Goal: Find contact information: Find contact information

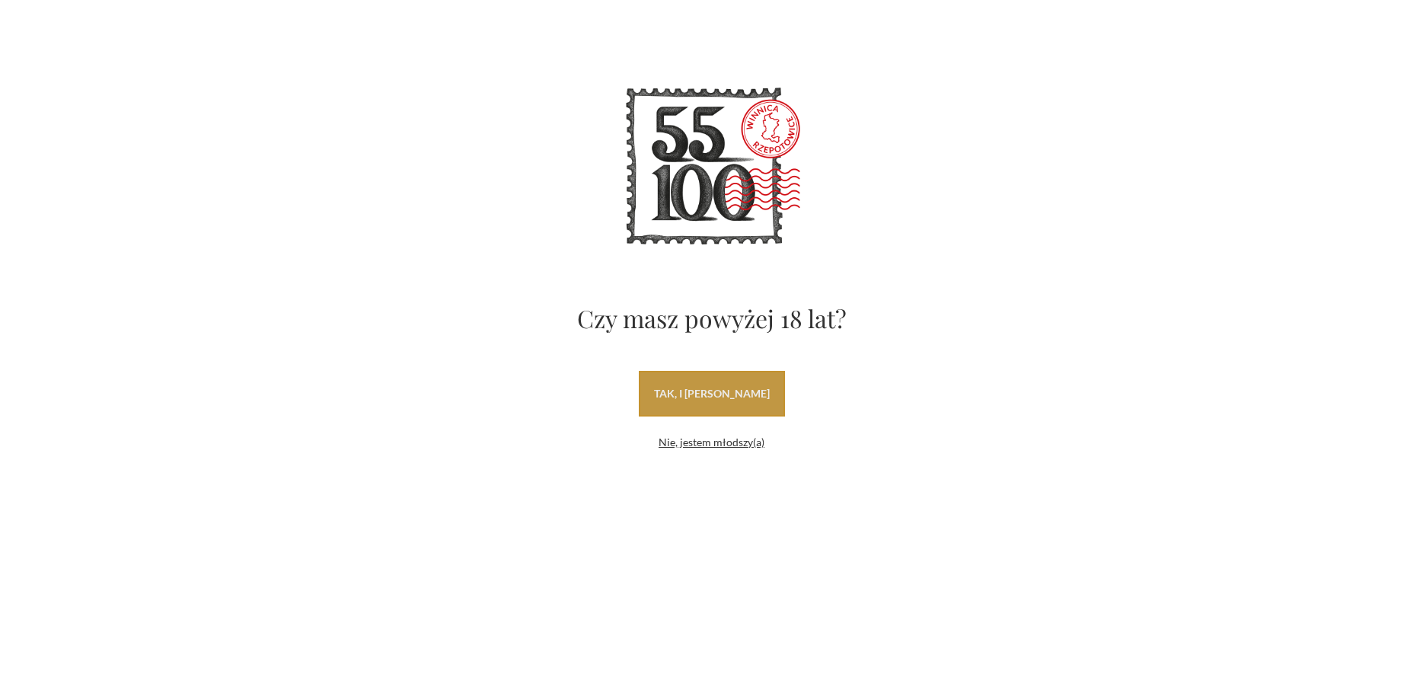
click at [707, 392] on link "tak, i uwielbiam wino" at bounding box center [712, 394] width 146 height 46
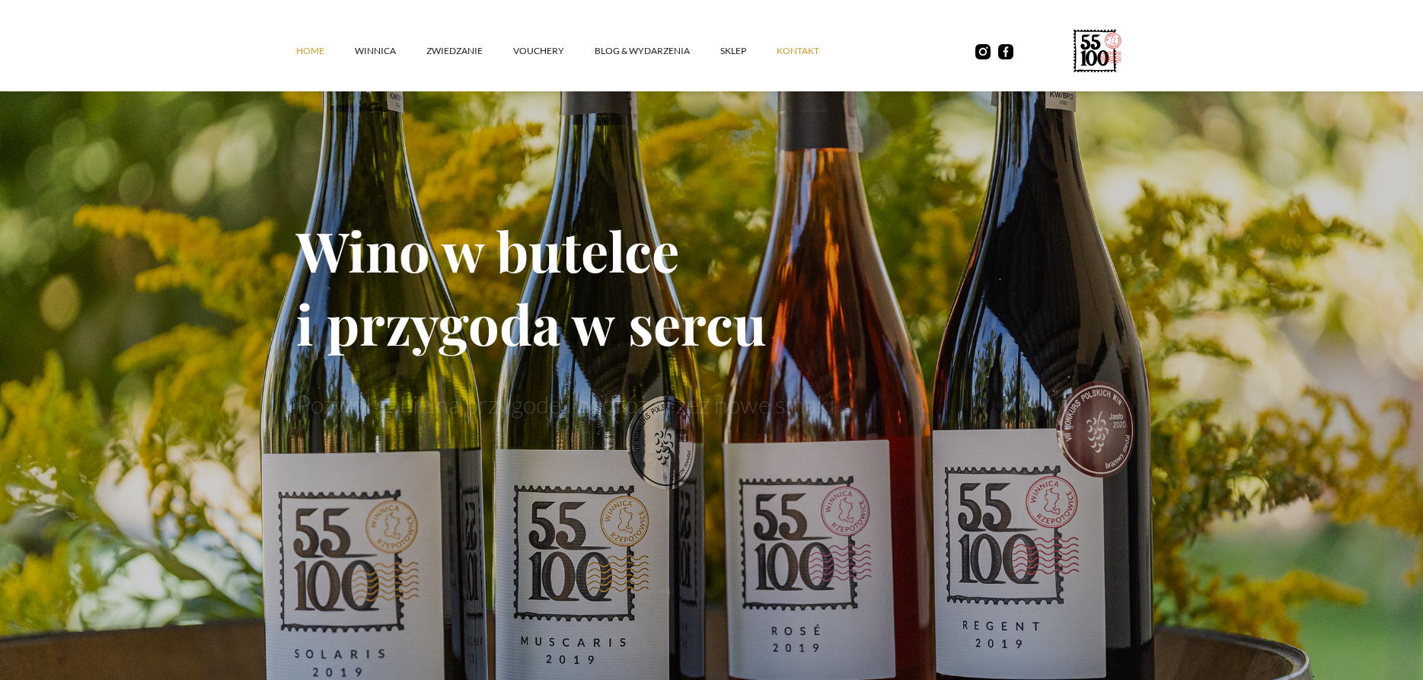
click at [809, 50] on link "kontakt" at bounding box center [812, 51] width 73 height 46
